Goal: Transaction & Acquisition: Book appointment/travel/reservation

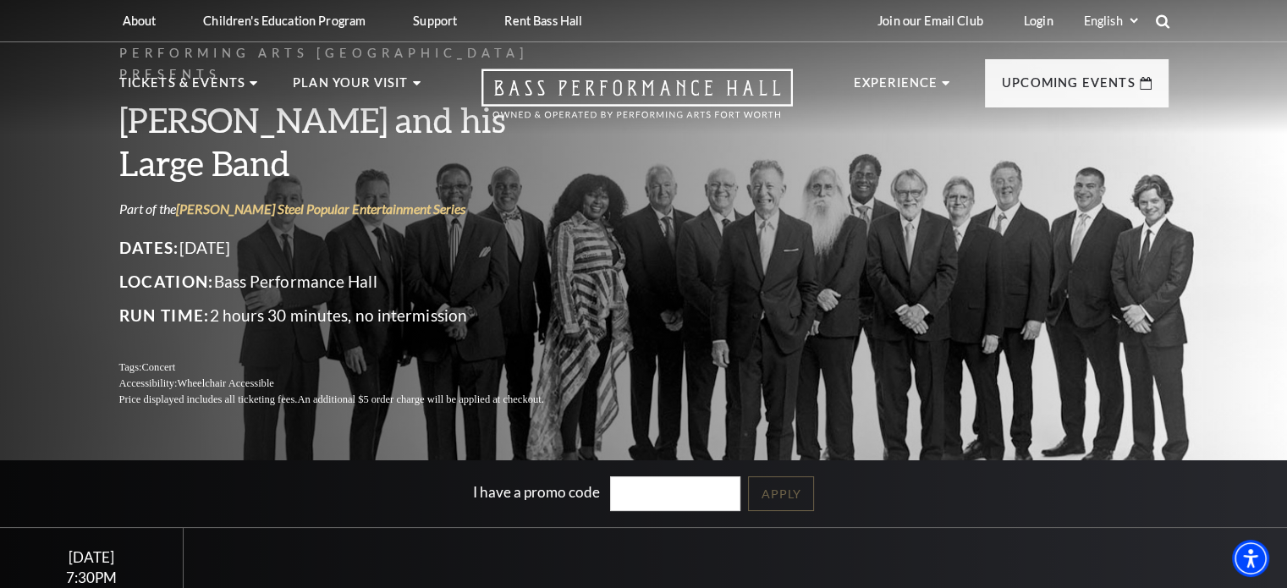
click at [1161, 21] on icon at bounding box center [1162, 21] width 15 height 15
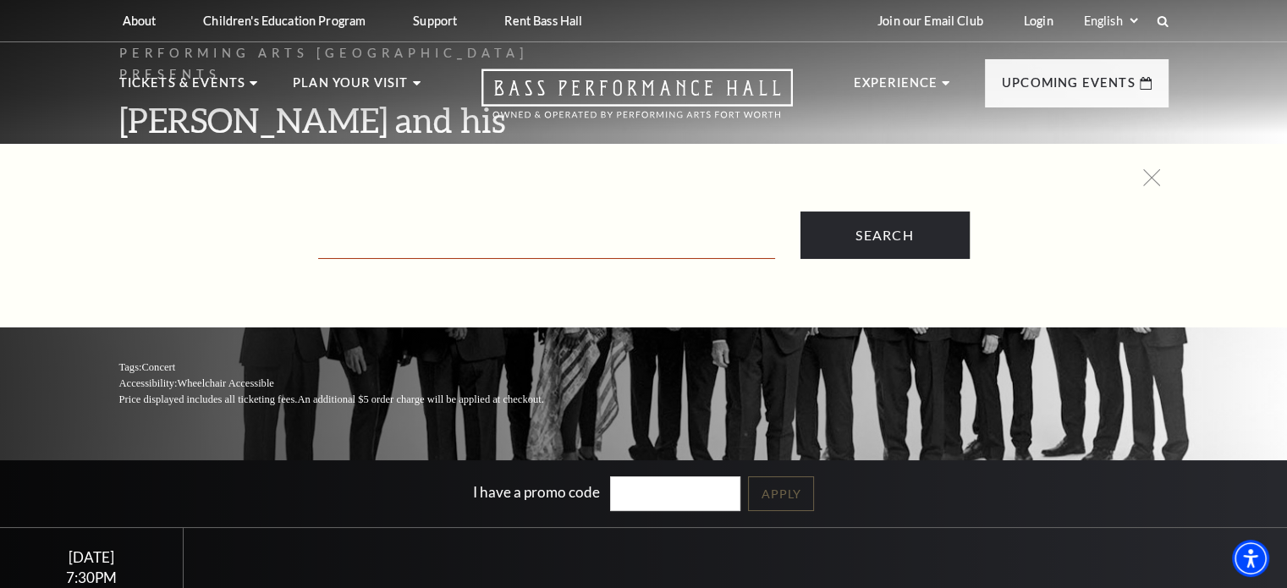
click at [591, 225] on input "Text field" at bounding box center [546, 241] width 457 height 35
type input "six"
click at [800, 211] on input "Search" at bounding box center [884, 234] width 169 height 47
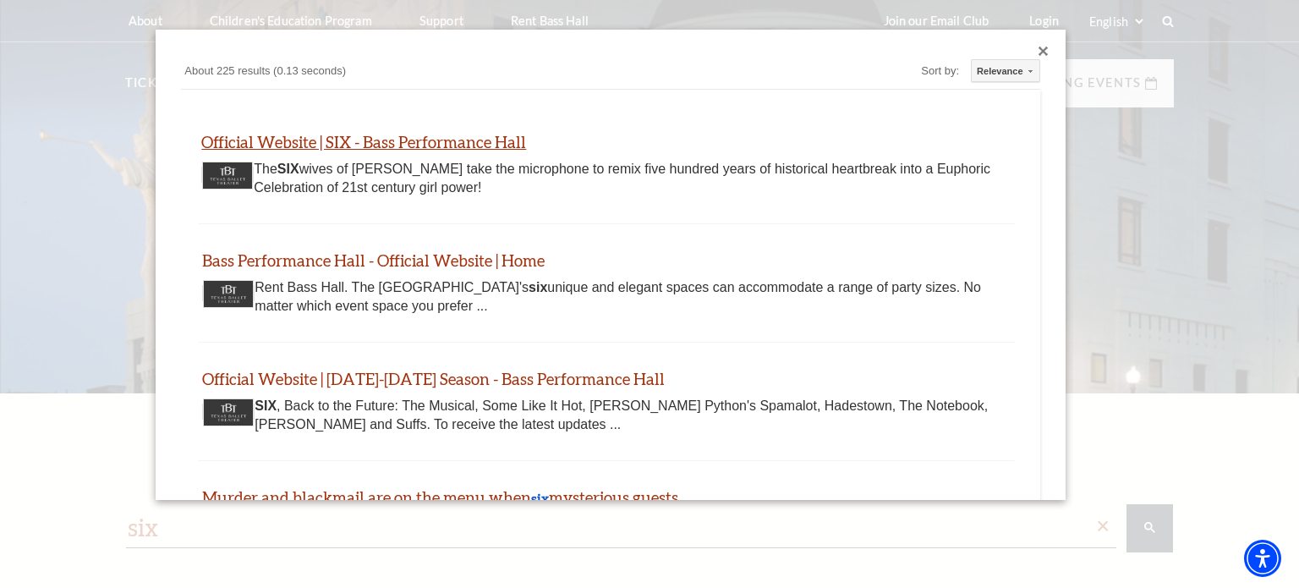
click at [470, 134] on link "Official Website | SIX - Bass Performance Hall" at bounding box center [363, 141] width 325 height 19
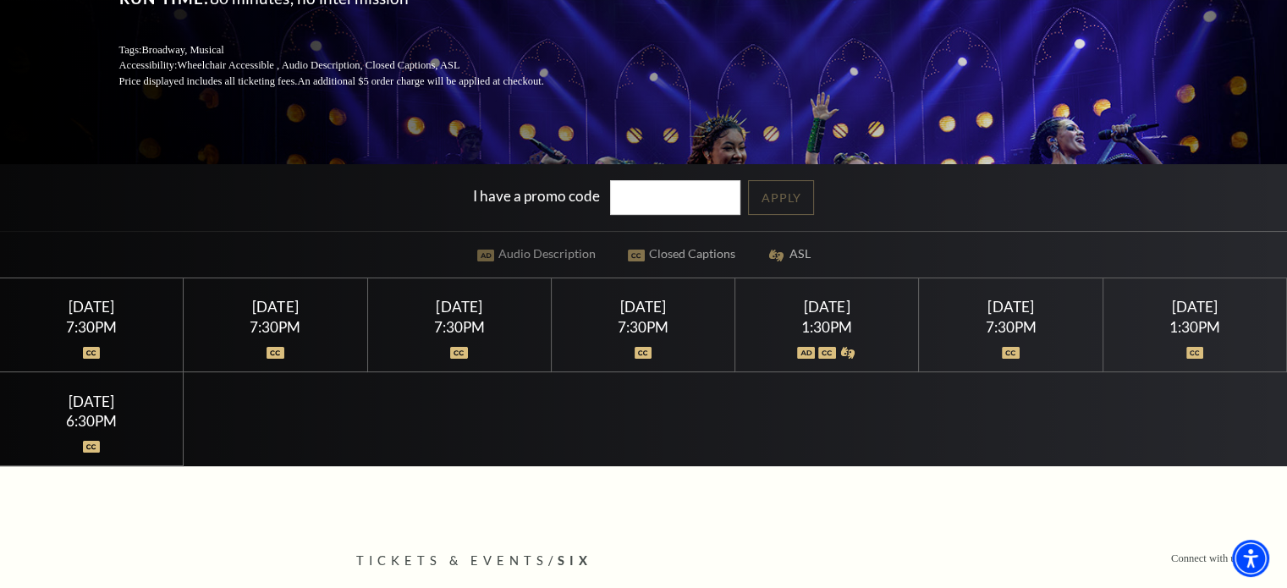
scroll to position [300, 0]
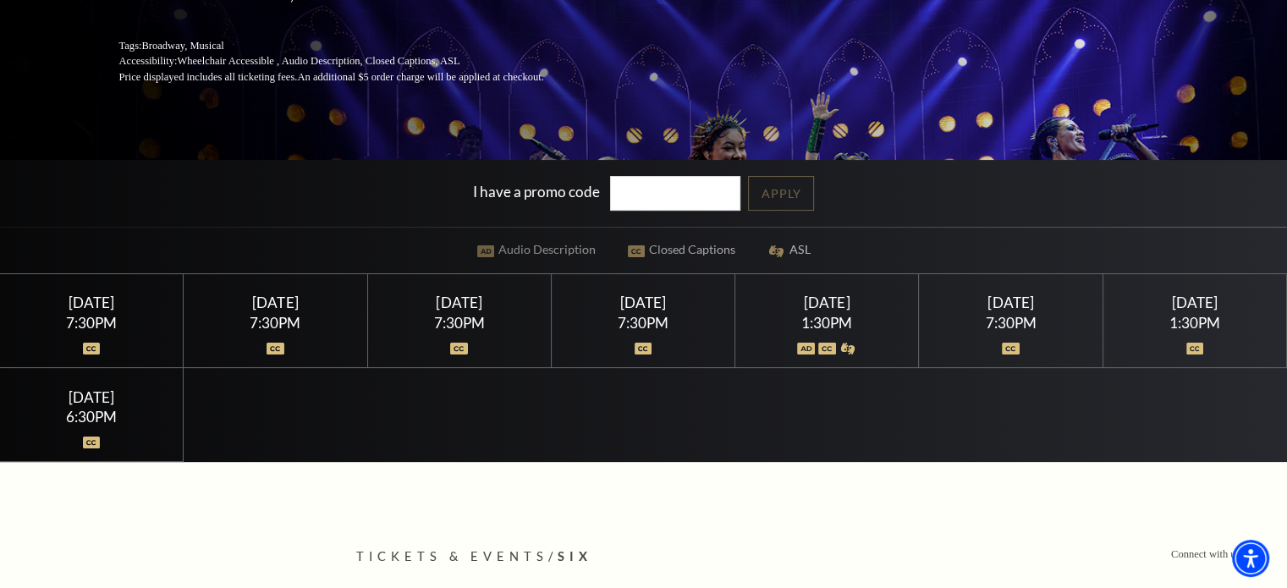
click at [829, 316] on div "1:30PM" at bounding box center [826, 323] width 143 height 14
click at [833, 304] on div "[DATE]" at bounding box center [826, 303] width 143 height 18
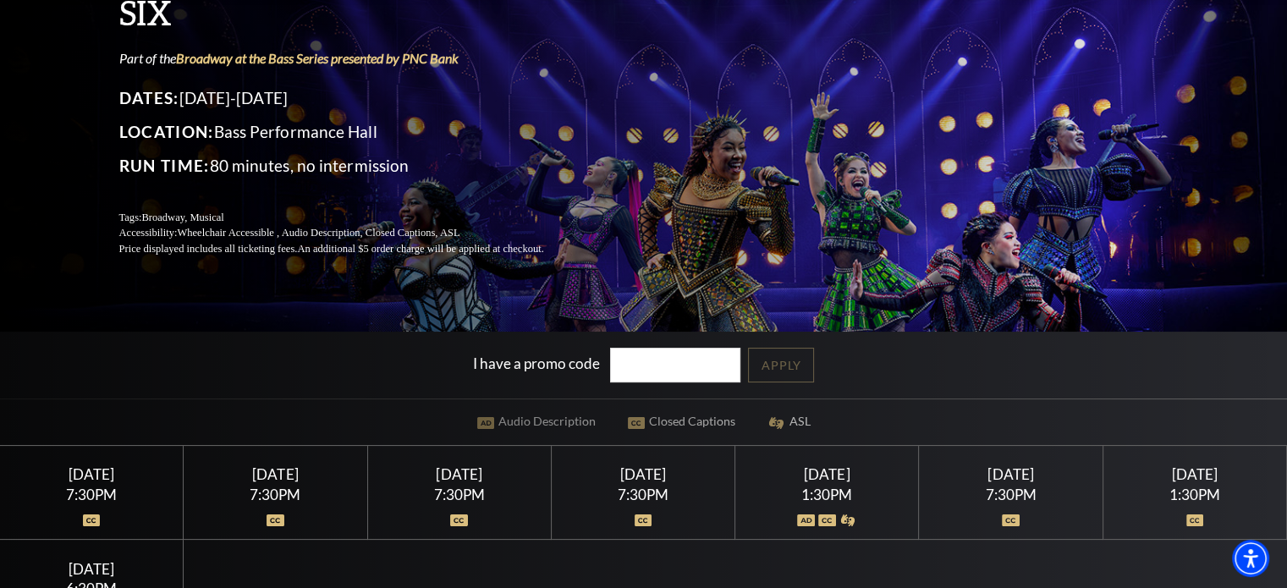
scroll to position [0, 0]
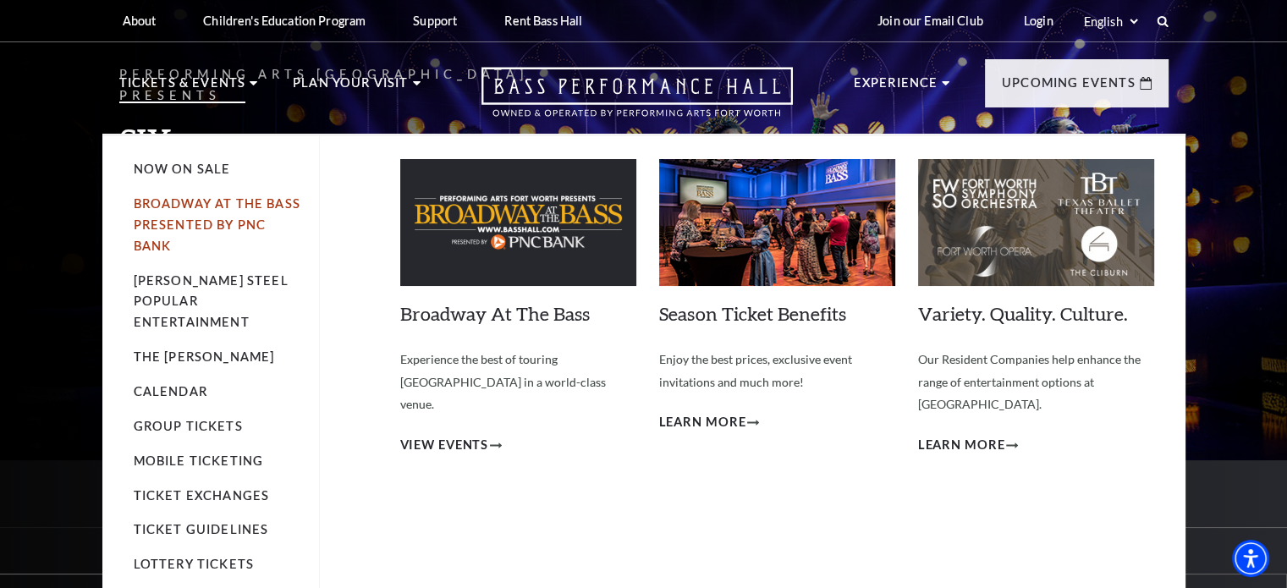
click at [223, 206] on link "Broadway At The Bass presented by PNC Bank" at bounding box center [217, 224] width 167 height 57
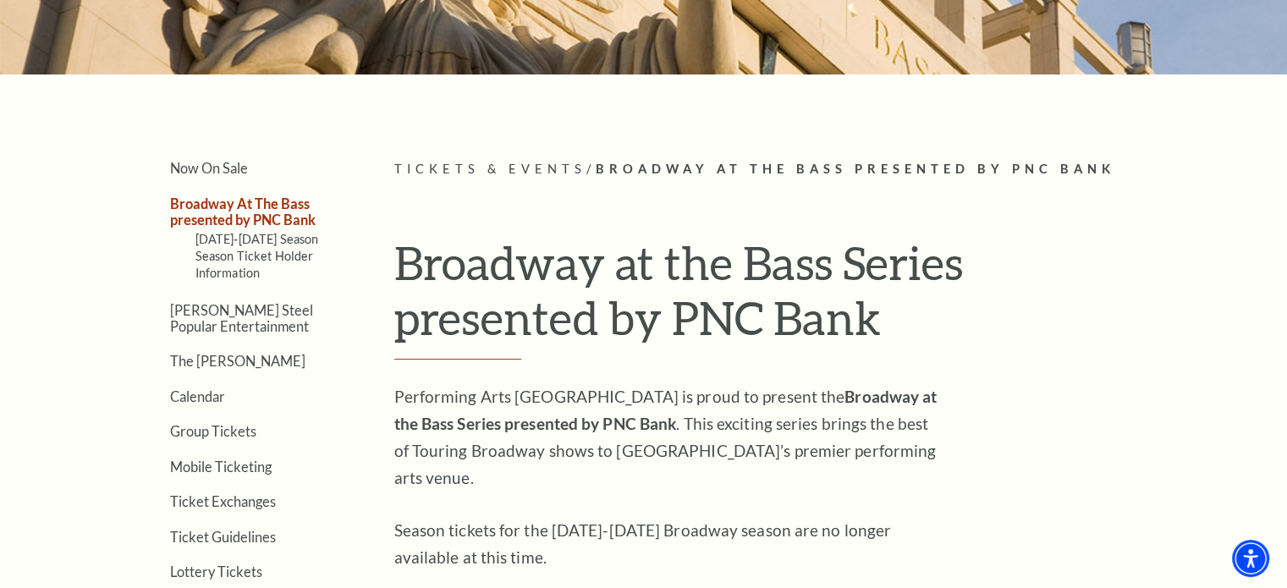
scroll to position [311, 0]
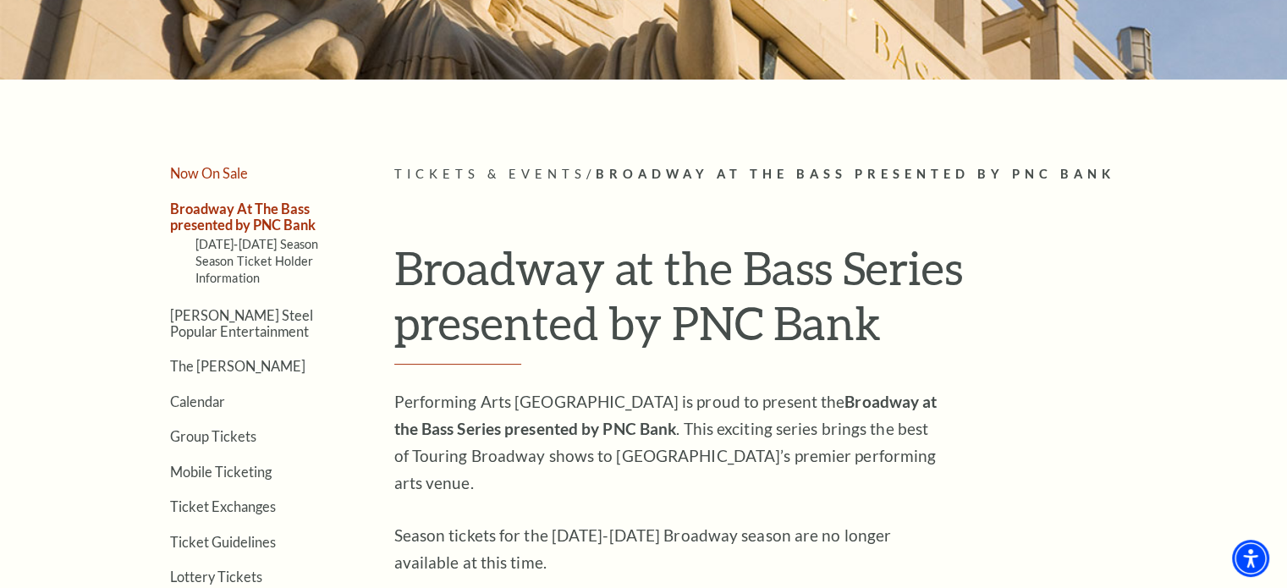
click at [233, 170] on link "Now On Sale" at bounding box center [209, 173] width 78 height 16
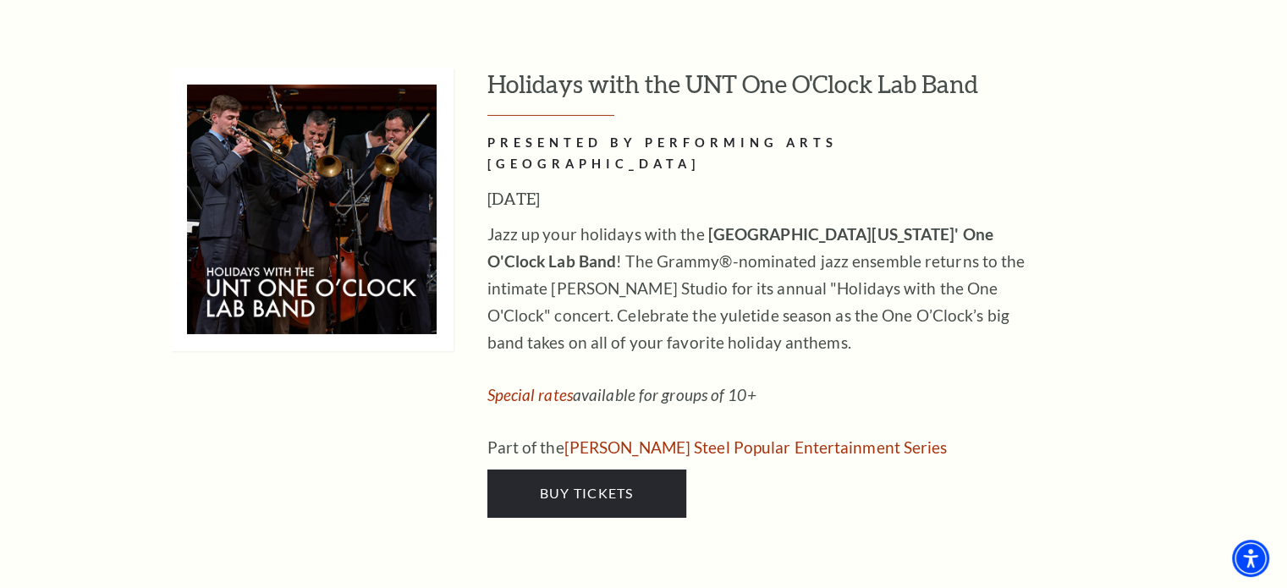
scroll to position [5732, 0]
